Goal: Transaction & Acquisition: Purchase product/service

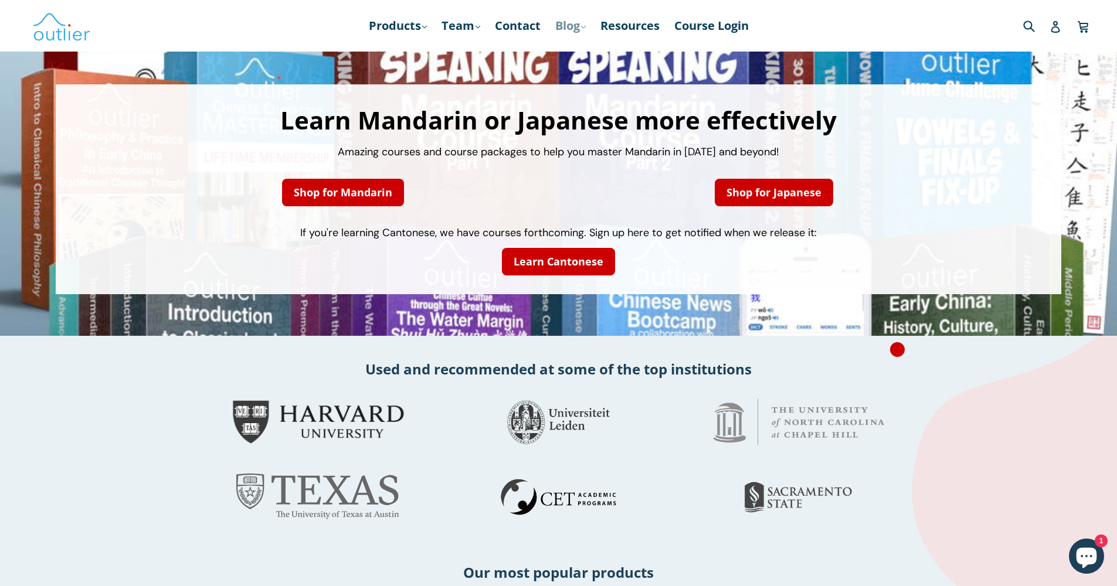
click at [584, 27] on link "Blog .cls-1{fill:#231f20} expand" at bounding box center [570, 25] width 42 height 21
click at [320, 33] on ul "Products .cls-1{fill:#231f20} expand Chinese Characters & Reading Mandarin Pron…" at bounding box center [558, 25] width 677 height 21
click at [586, 28] on icon ".cls-1{fill:#231f20}" at bounding box center [583, 27] width 5 height 5
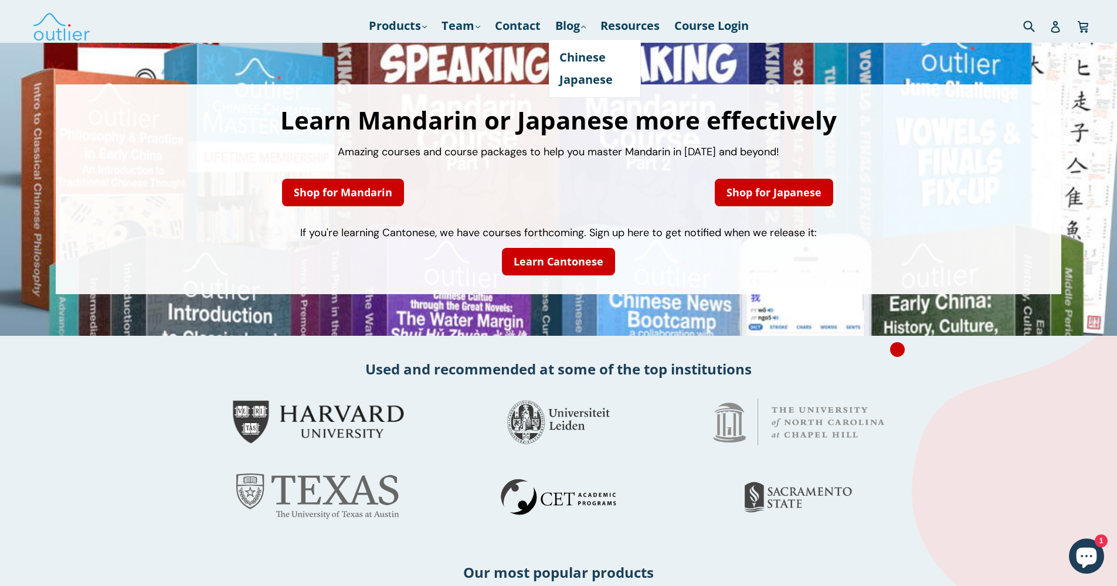
click at [795, 376] on h2 "Used and recommended at some of the top institutions" at bounding box center [558, 368] width 1117 height 19
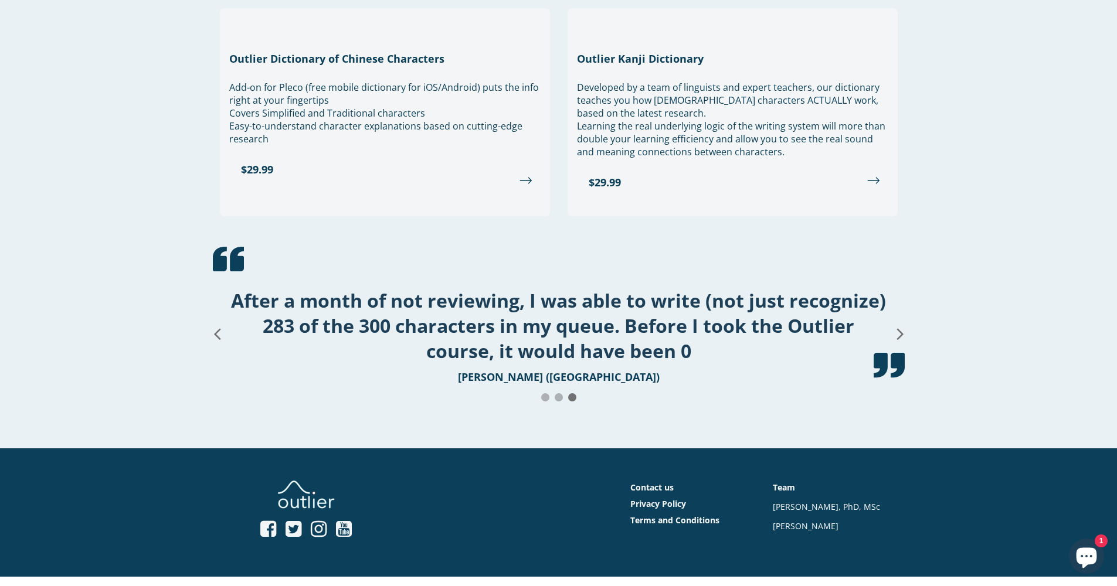
scroll to position [1396, 0]
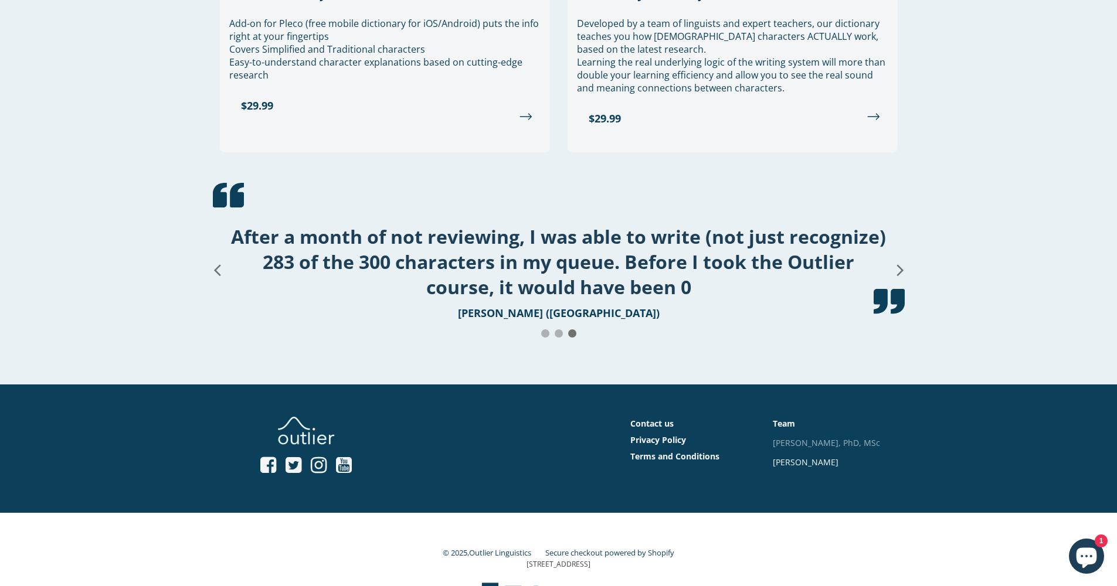
click at [838, 437] on link "[PERSON_NAME], PhD, MSc" at bounding box center [826, 442] width 107 height 11
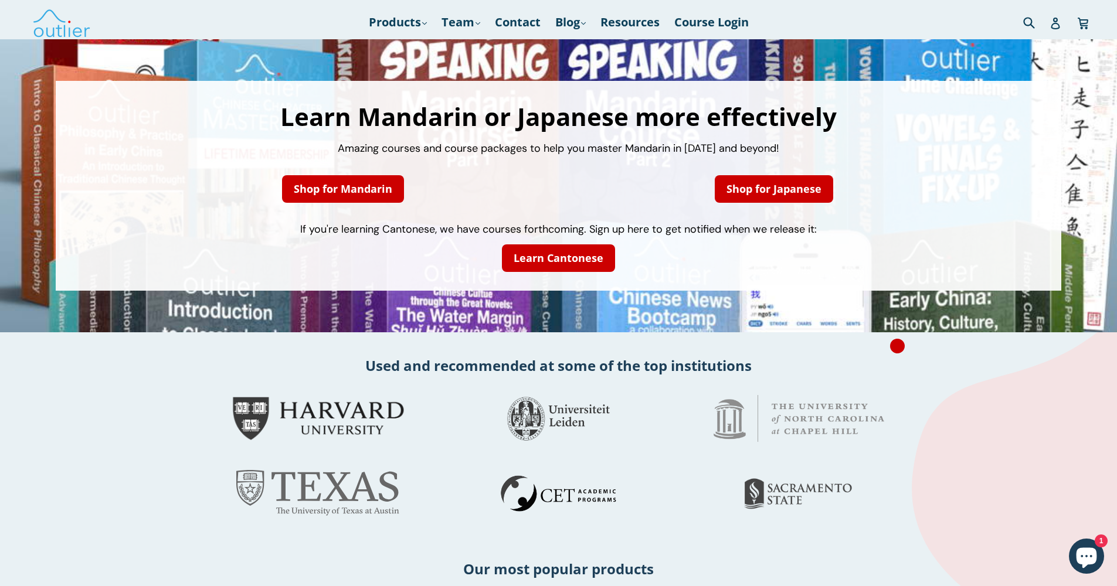
scroll to position [0, 0]
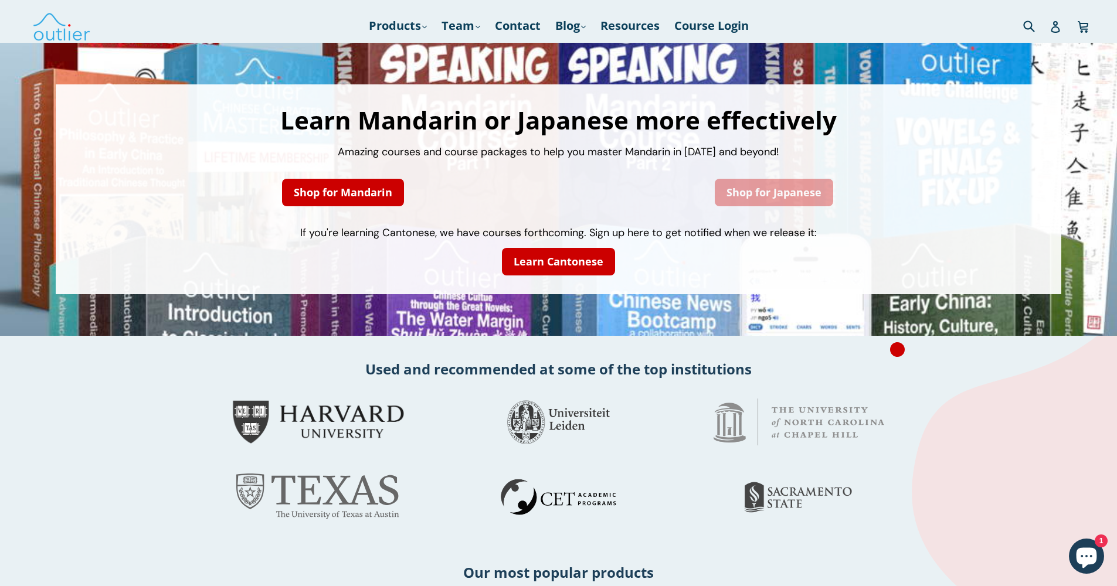
click at [802, 193] on link "Shop for Japanese" at bounding box center [774, 193] width 118 height 28
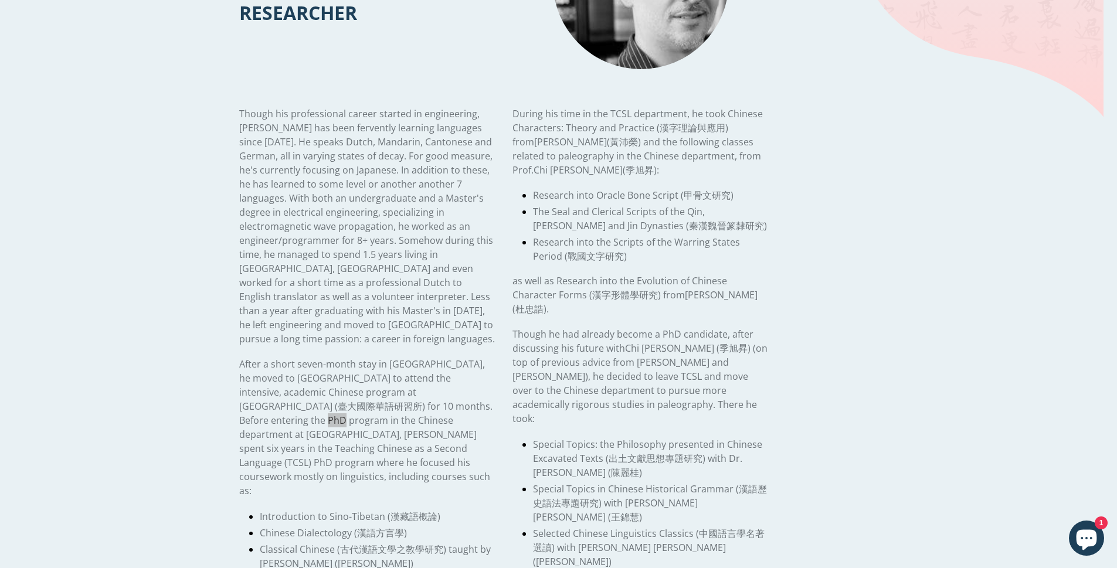
scroll to position [327, 0]
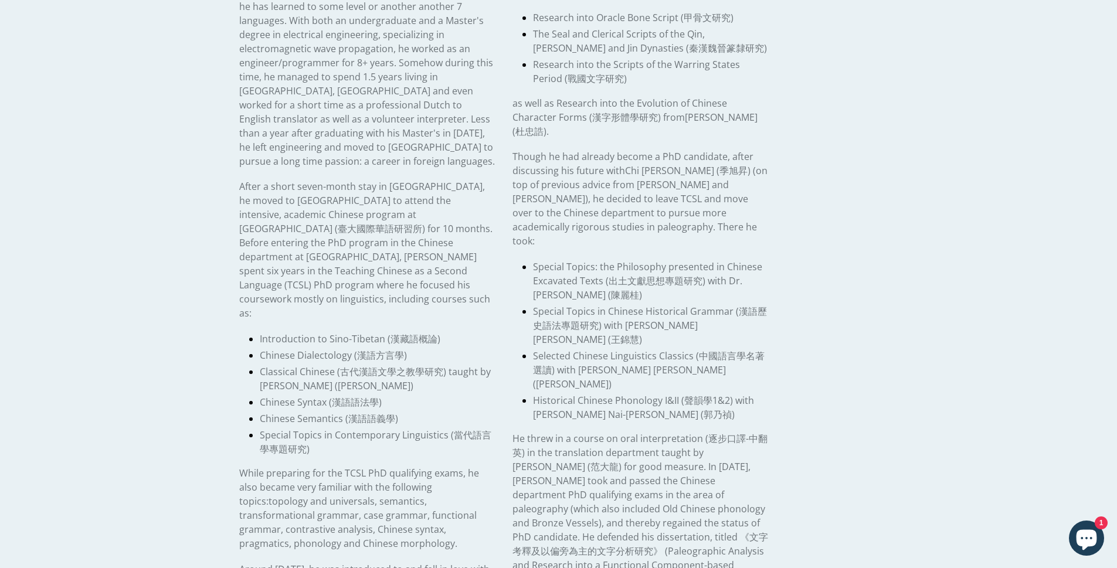
click at [747, 393] on li "Historical Chinese Phonology I&II ( 聲韻學 1&2) with [PERSON_NAME] Nai-[PERSON_NAM…" at bounding box center [651, 407] width 236 height 28
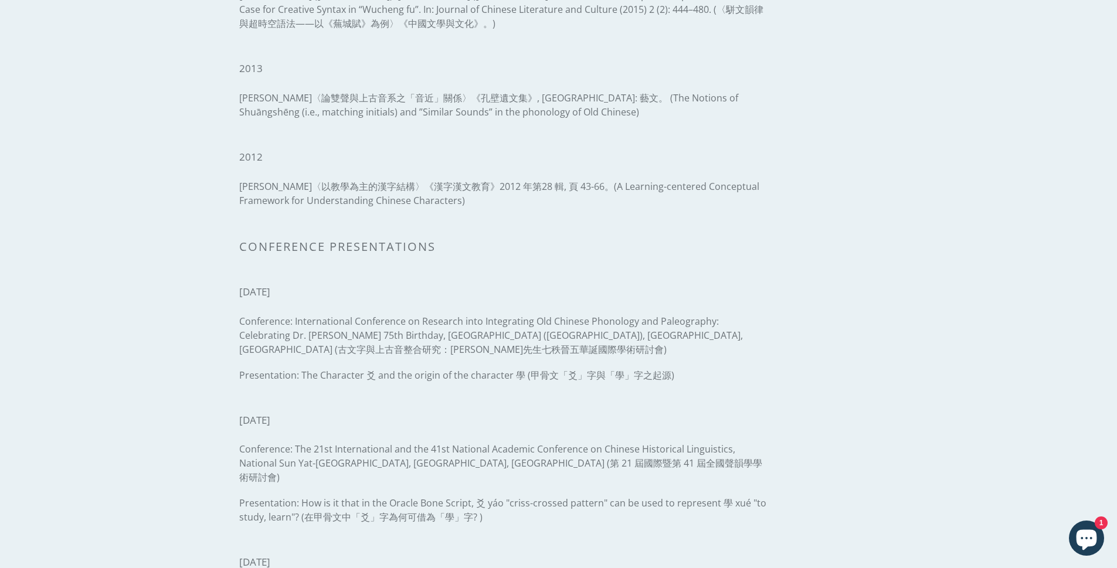
scroll to position [1266, 0]
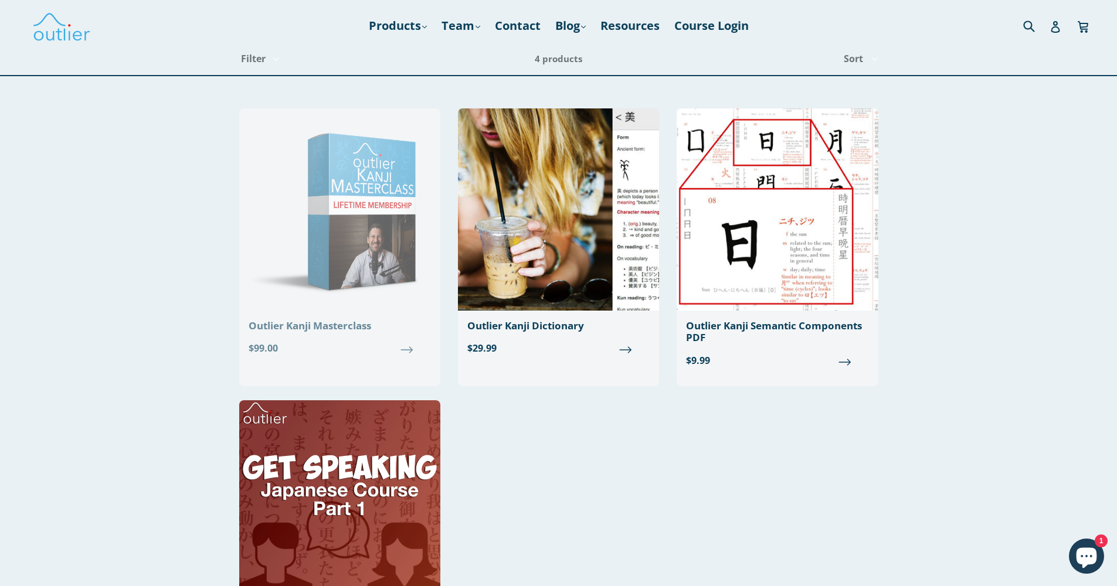
scroll to position [225, 0]
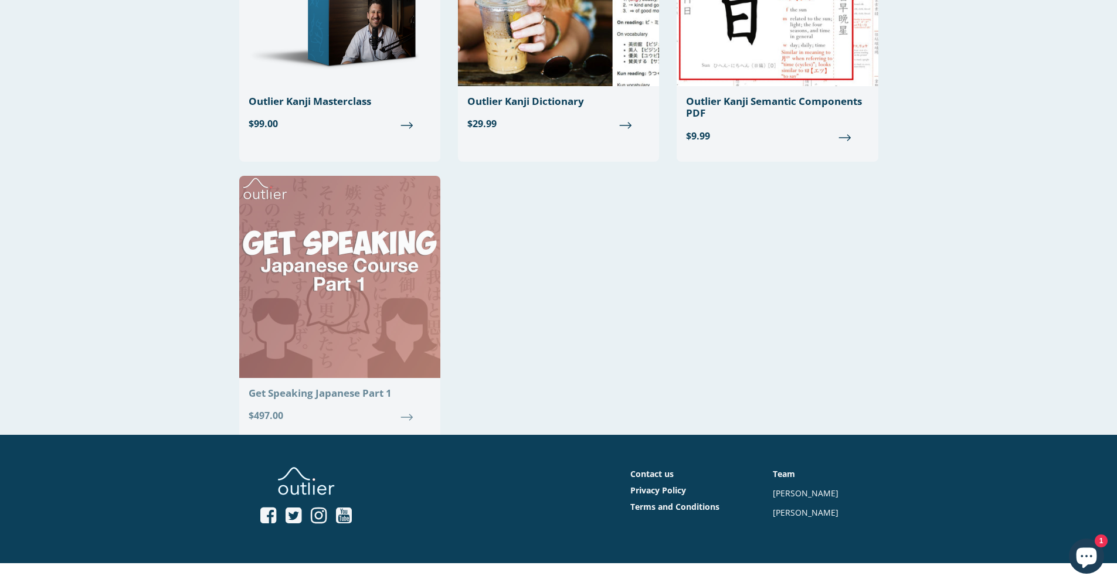
click at [353, 355] on img at bounding box center [339, 277] width 201 height 202
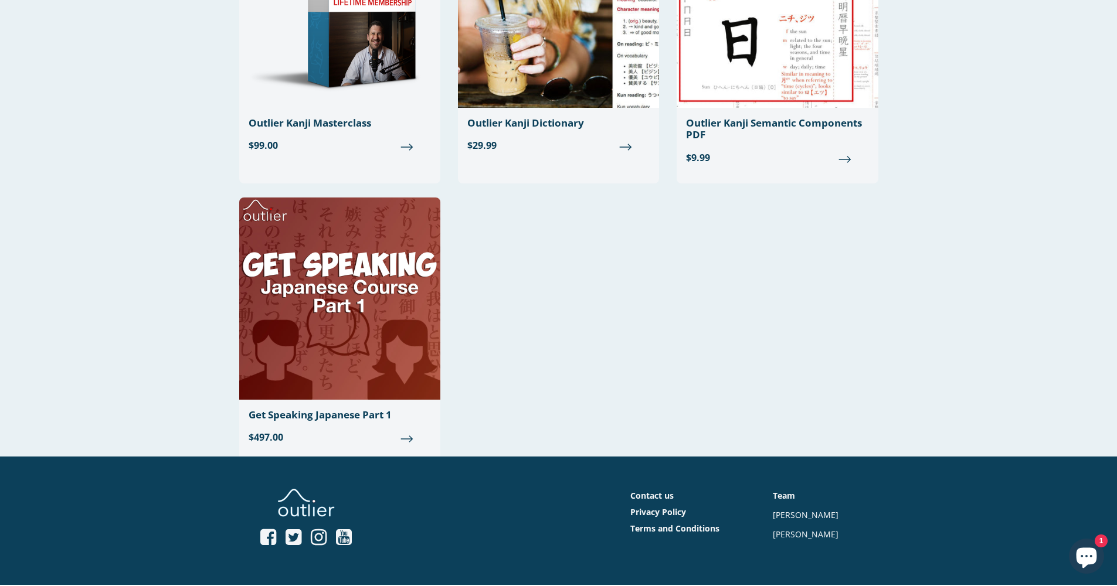
scroll to position [103, 0]
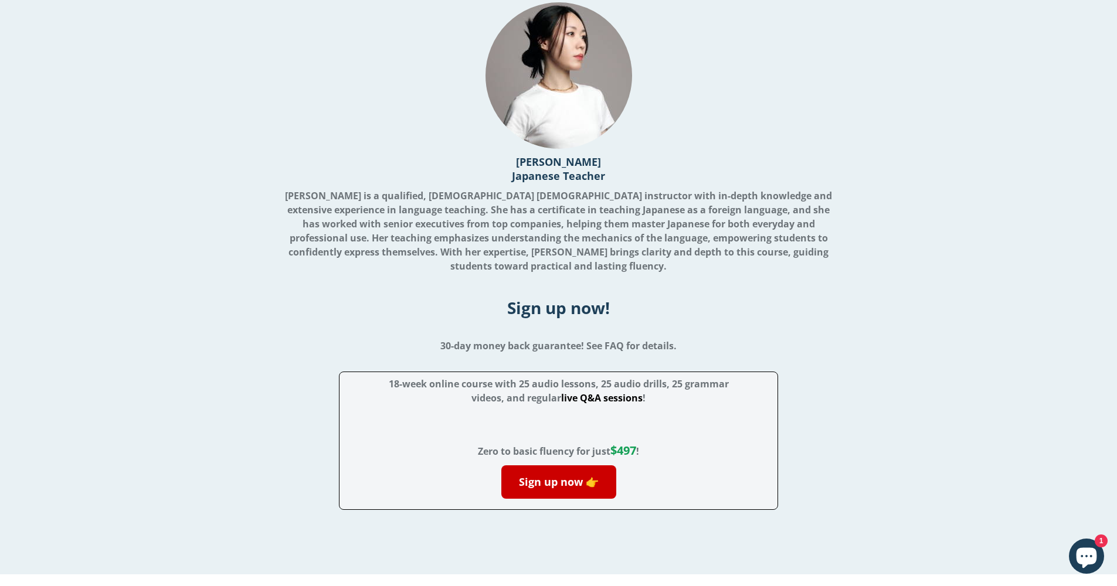
scroll to position [2826, 0]
